Goal: Transaction & Acquisition: Subscribe to service/newsletter

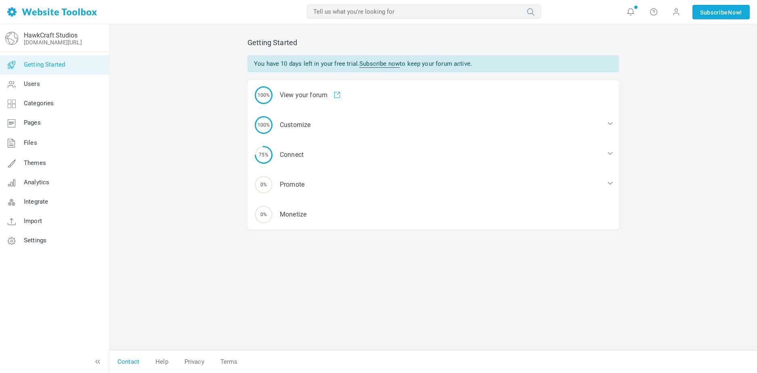
click at [134, 364] on link "Contact" at bounding box center [128, 362] width 38 height 14
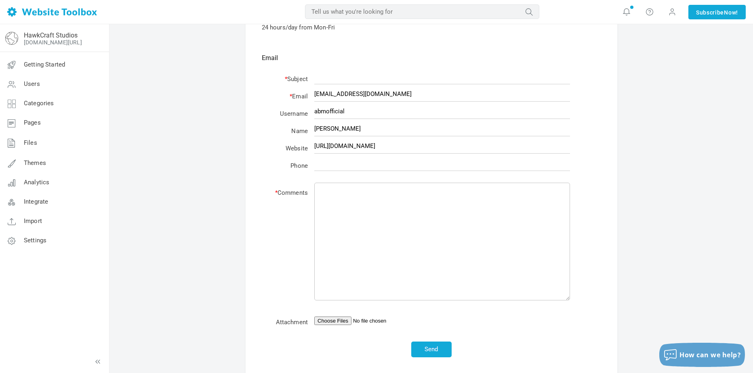
scroll to position [207, 0]
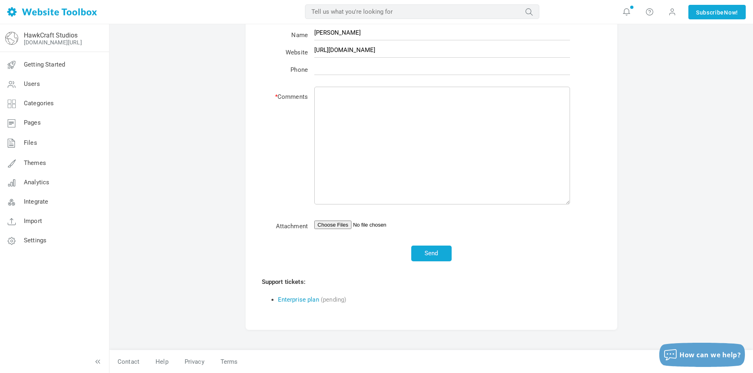
click at [304, 301] on link "Enterprise plan" at bounding box center [298, 299] width 41 height 7
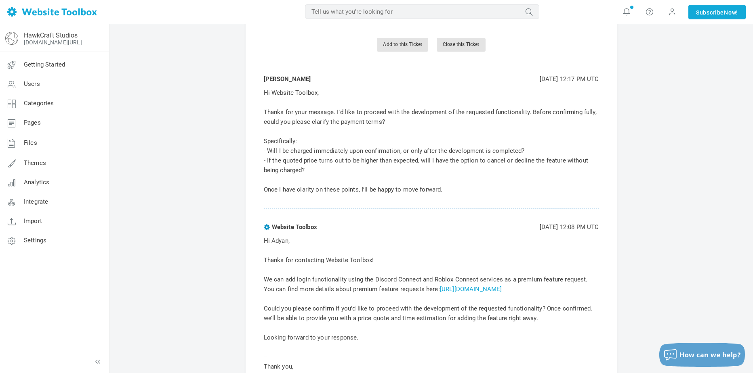
scroll to position [112, 0]
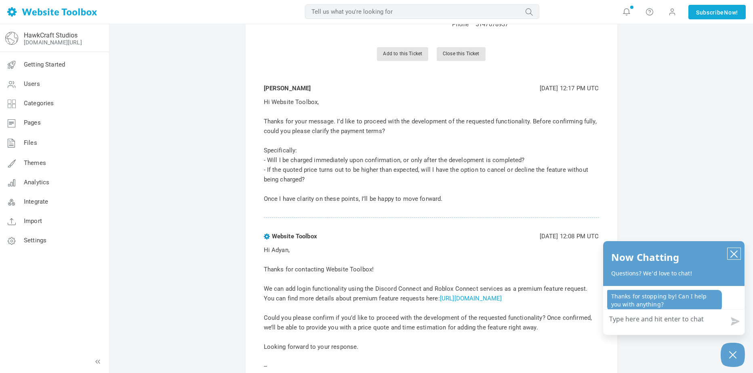
click at [733, 252] on icon "close chatbox" at bounding box center [734, 254] width 8 height 8
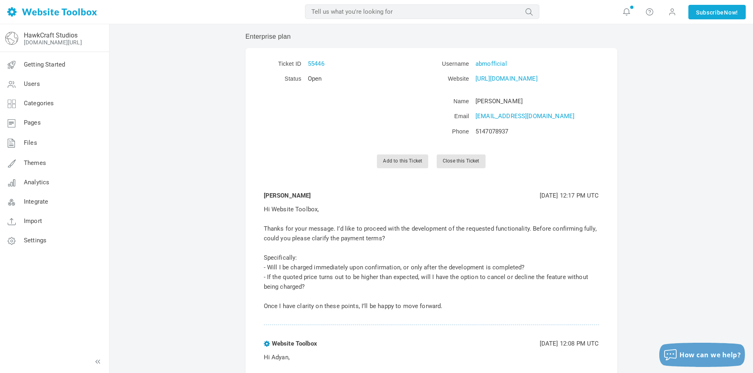
scroll to position [0, 0]
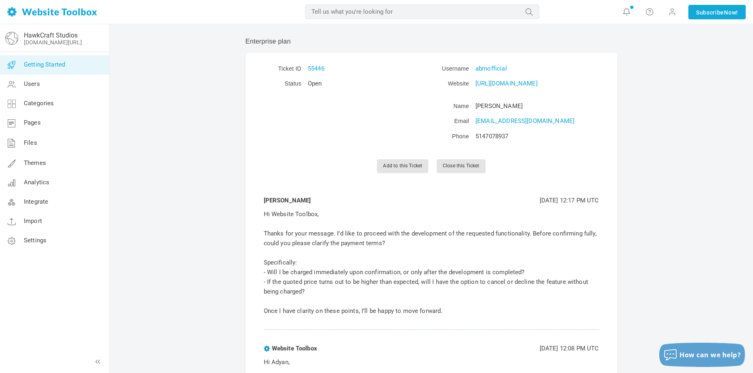
click at [70, 65] on link "Getting Started" at bounding box center [54, 64] width 109 height 19
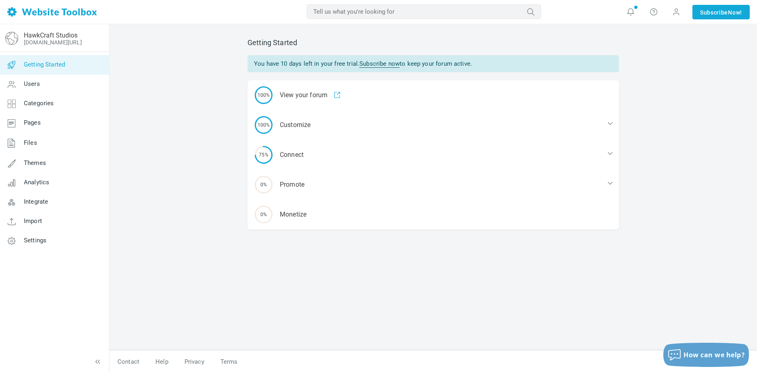
click at [386, 63] on link "Subscribe now" at bounding box center [379, 64] width 40 height 8
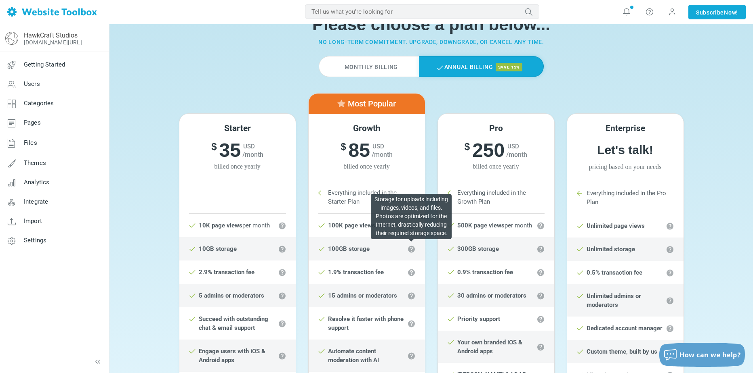
scroll to position [40, 0]
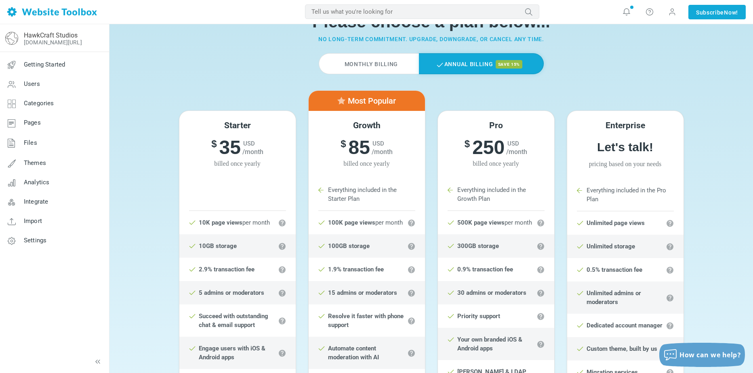
click at [358, 63] on label "Monthly Billing" at bounding box center [369, 63] width 100 height 21
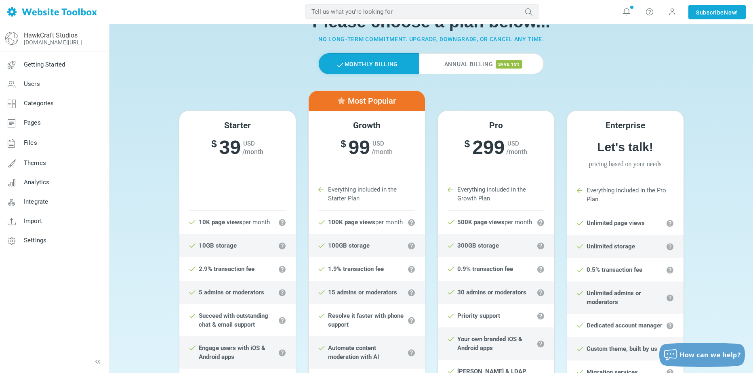
click at [492, 65] on label "Annual Billing save 15%" at bounding box center [481, 63] width 125 height 21
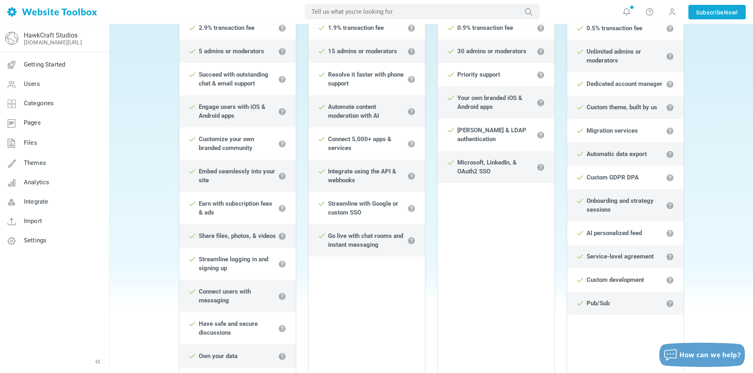
scroll to position [283, 0]
click at [580, 305] on icon at bounding box center [580, 303] width 8 height 8
